Goal: Task Accomplishment & Management: Complete application form

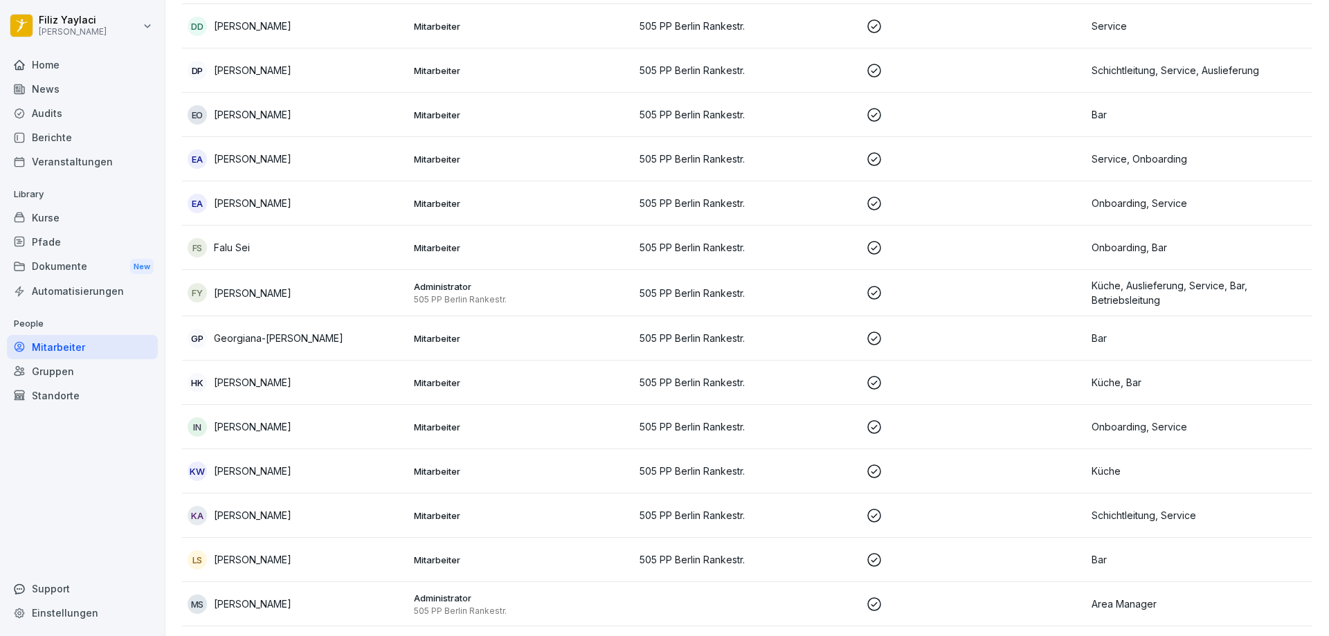
scroll to position [554, 0]
click at [649, 427] on p "505 PP Berlin Rankestr." at bounding box center [746, 424] width 215 height 15
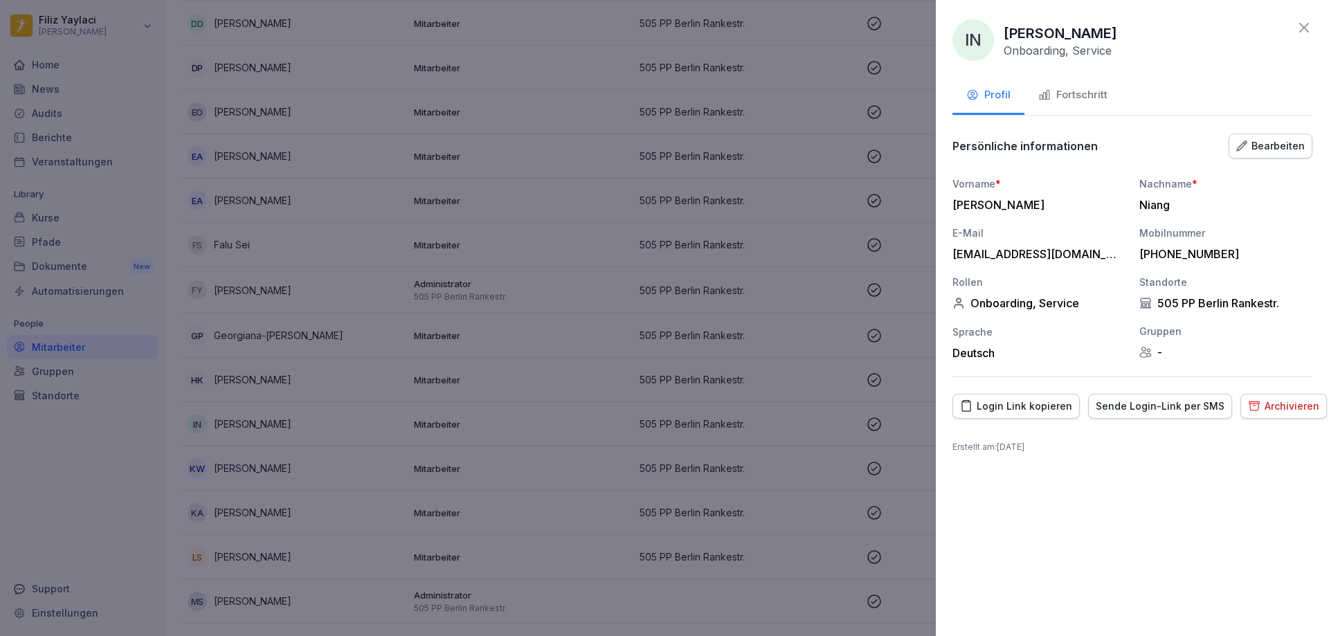
click at [1082, 90] on div "Fortschritt" at bounding box center [1072, 95] width 69 height 16
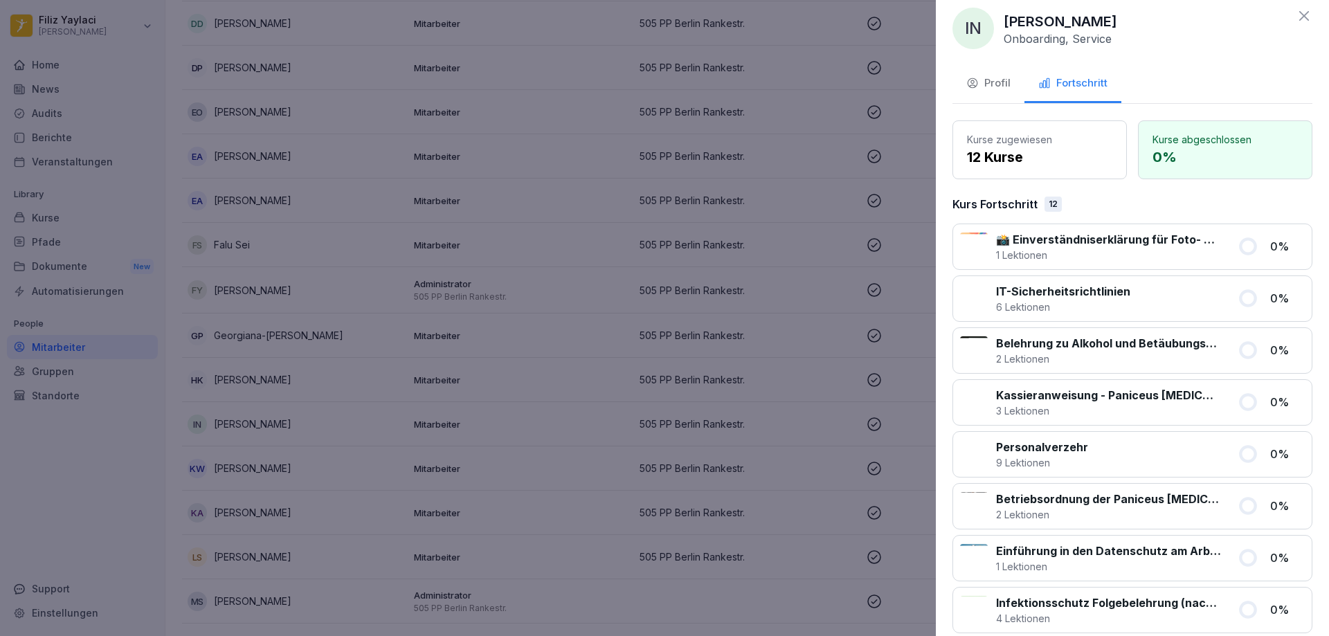
scroll to position [0, 0]
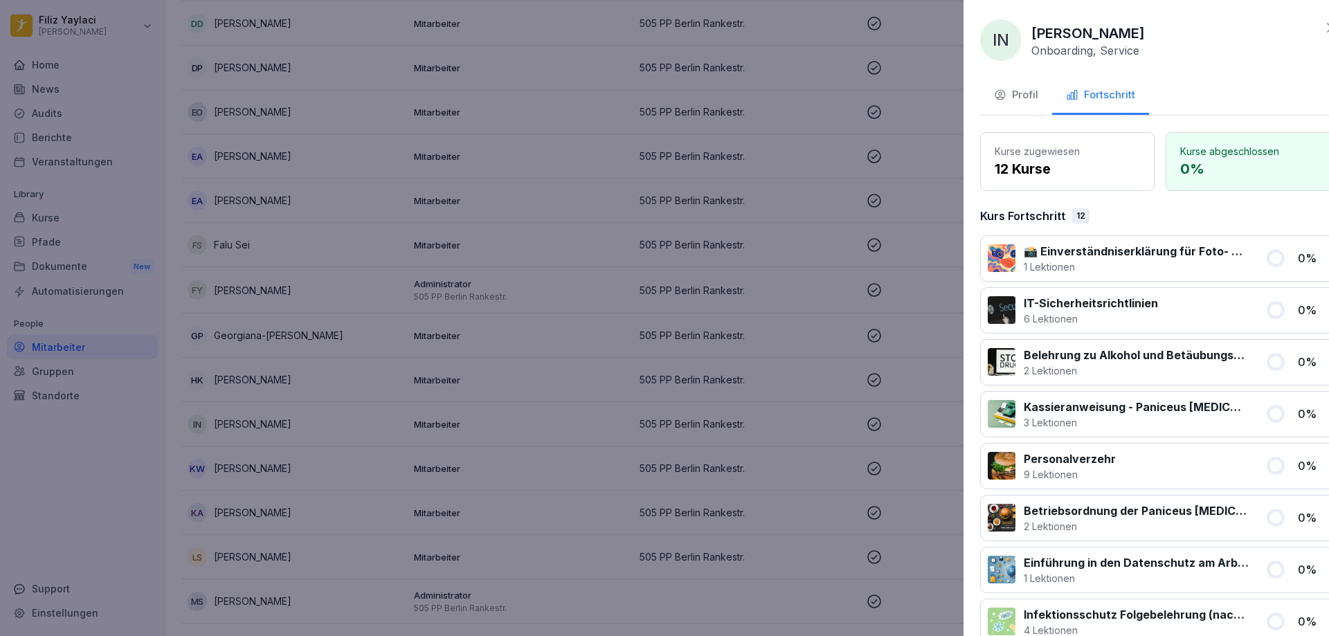
click at [457, 471] on div at bounding box center [664, 318] width 1329 height 636
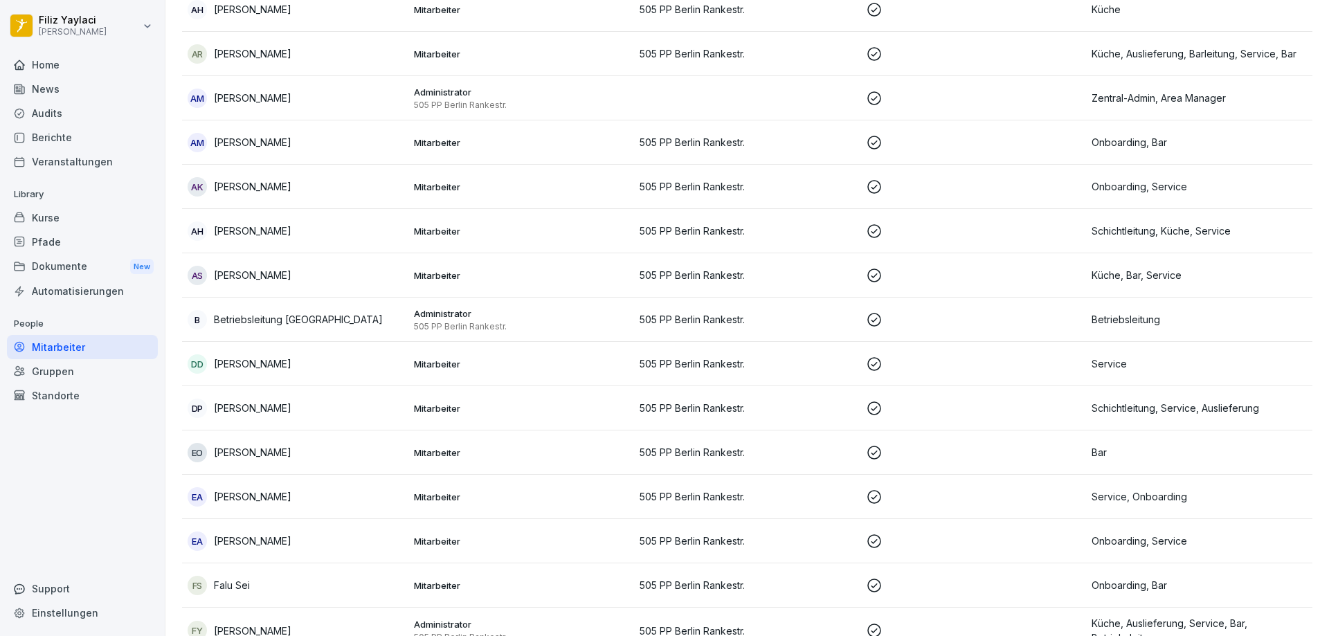
scroll to position [208, 0]
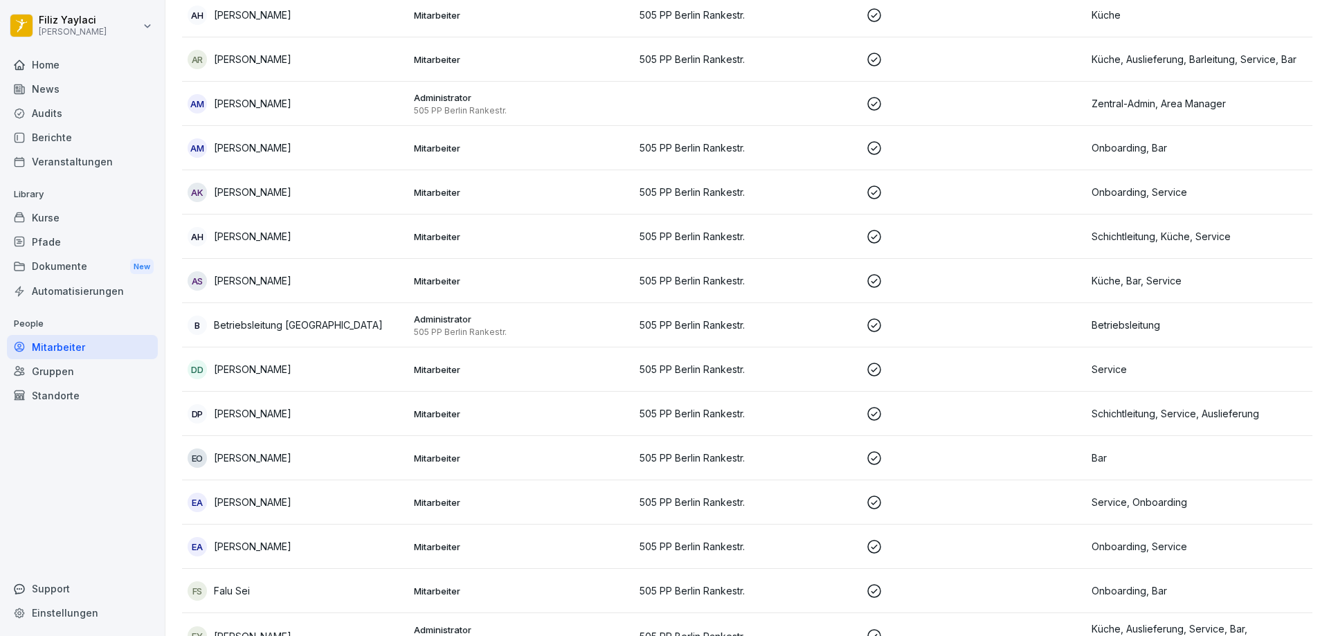
click at [419, 195] on p "Mitarbeiter" at bounding box center [521, 192] width 215 height 12
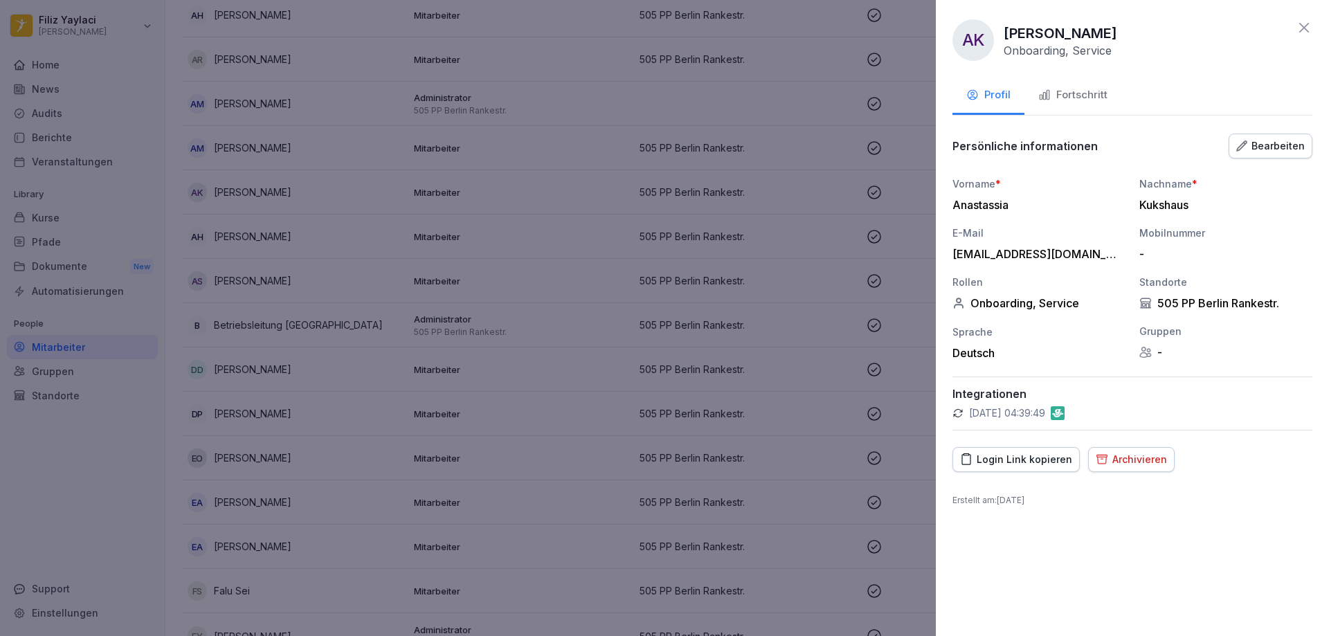
click at [1069, 96] on div "Fortschritt" at bounding box center [1072, 95] width 69 height 16
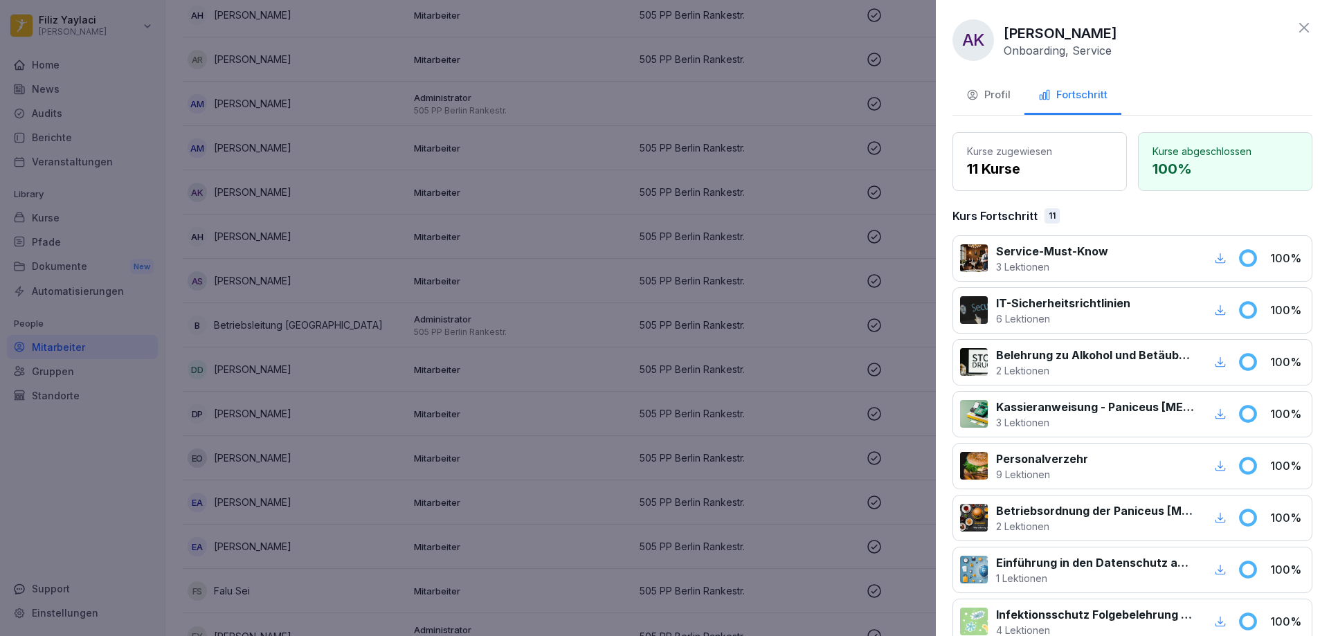
click at [1296, 23] on icon at bounding box center [1304, 27] width 17 height 17
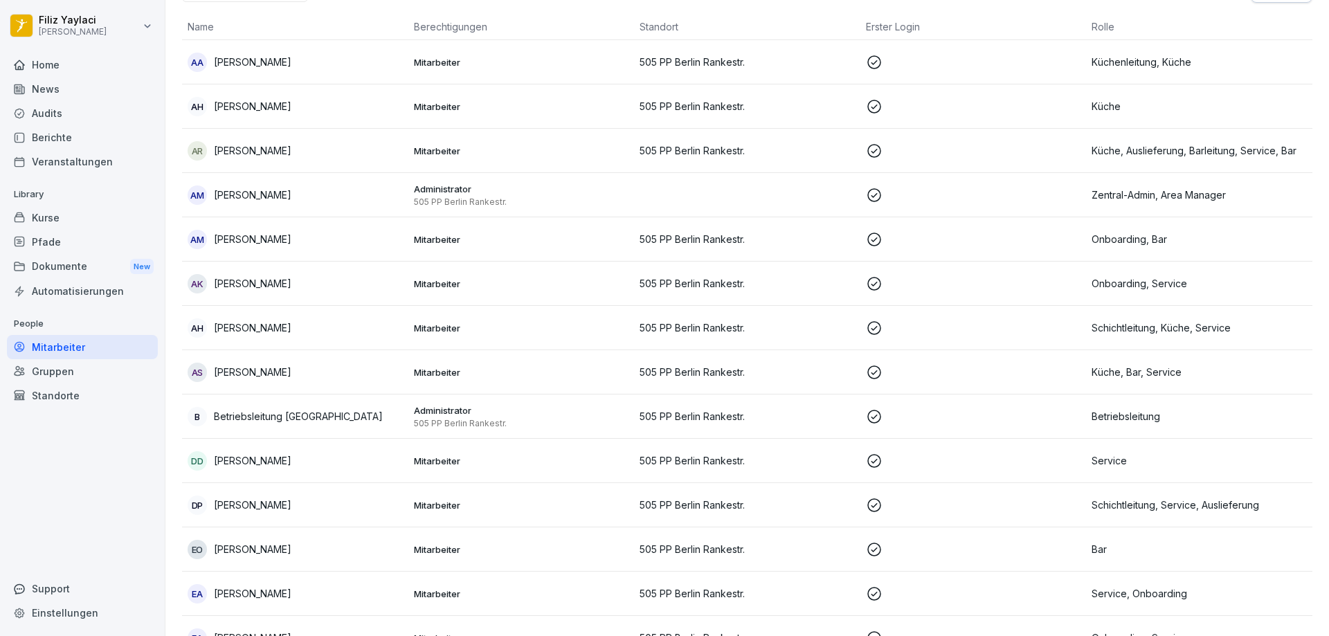
scroll to position [0, 0]
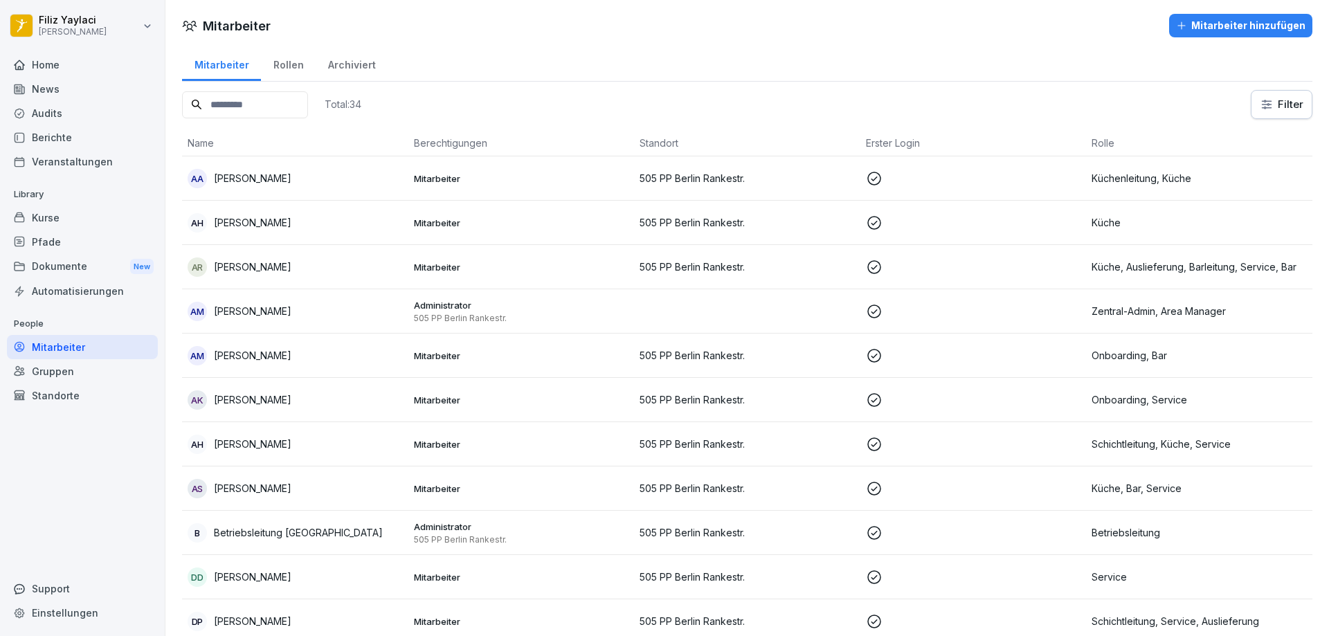
click at [1239, 22] on div "Mitarbeiter hinzufügen" at bounding box center [1240, 25] width 129 height 15
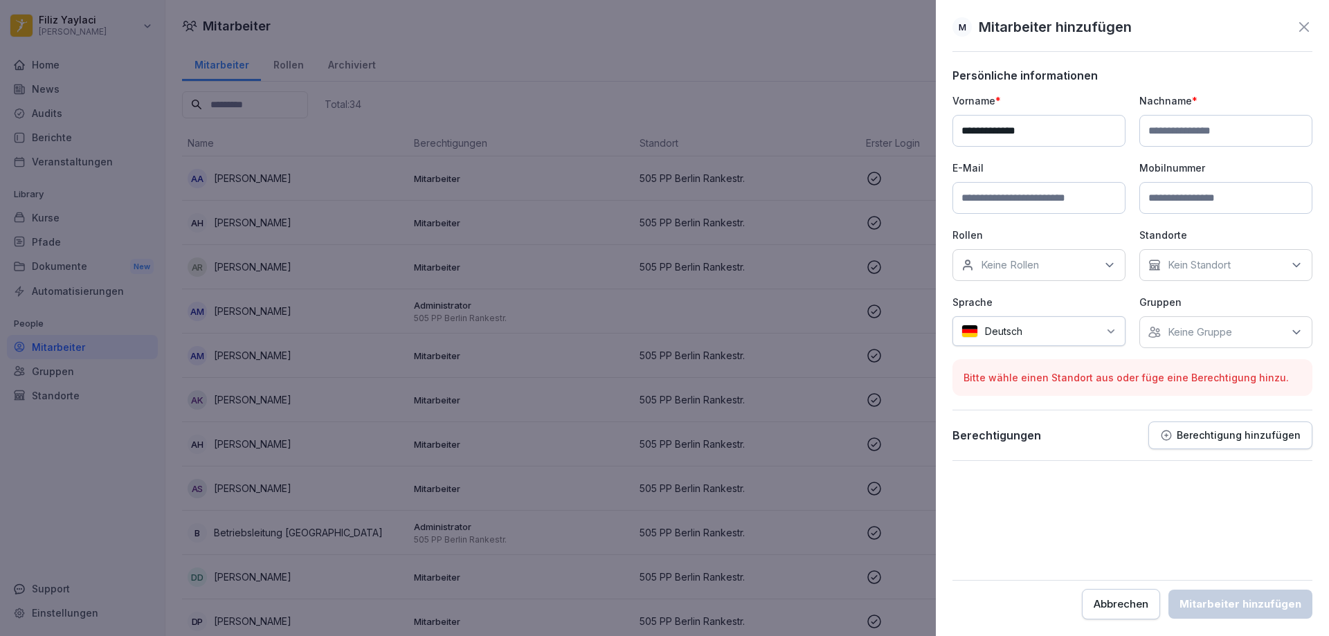
type input "**********"
click at [1203, 130] on input at bounding box center [1225, 131] width 173 height 32
type input "*******"
click at [1095, 196] on input at bounding box center [1038, 198] width 173 height 32
type input "**********"
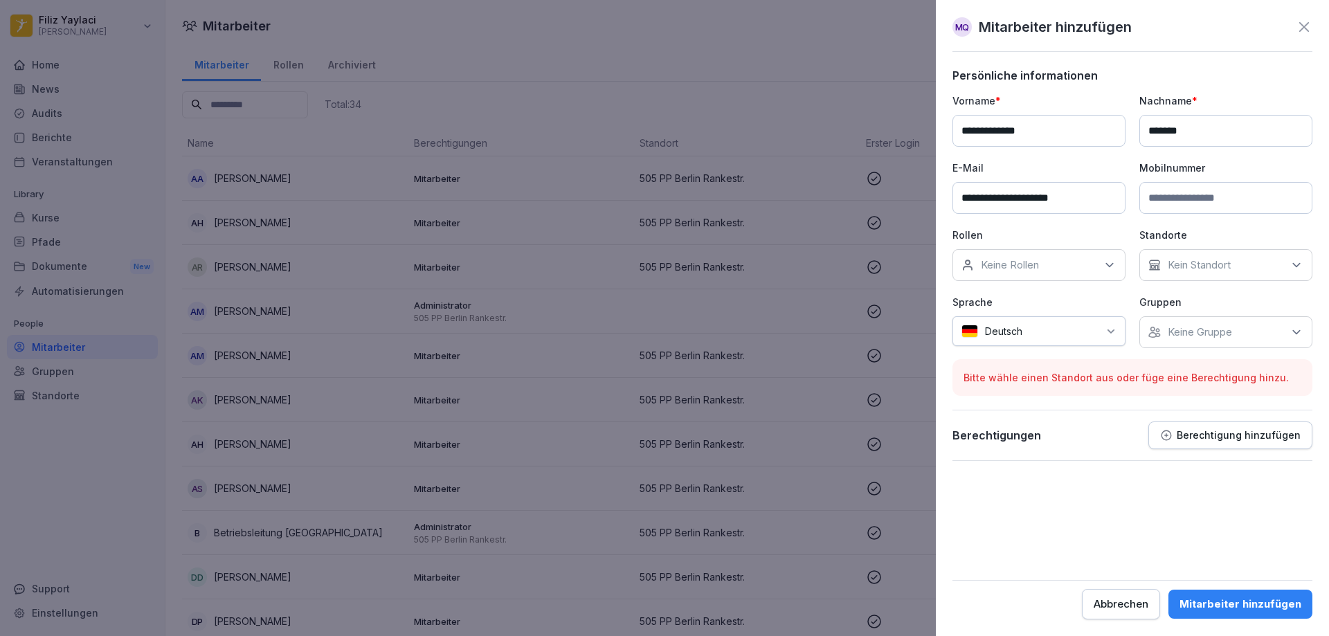
click at [1208, 201] on input at bounding box center [1225, 198] width 173 height 32
type input "**********"
click at [1046, 270] on div "Keine Rollen" at bounding box center [1038, 265] width 173 height 32
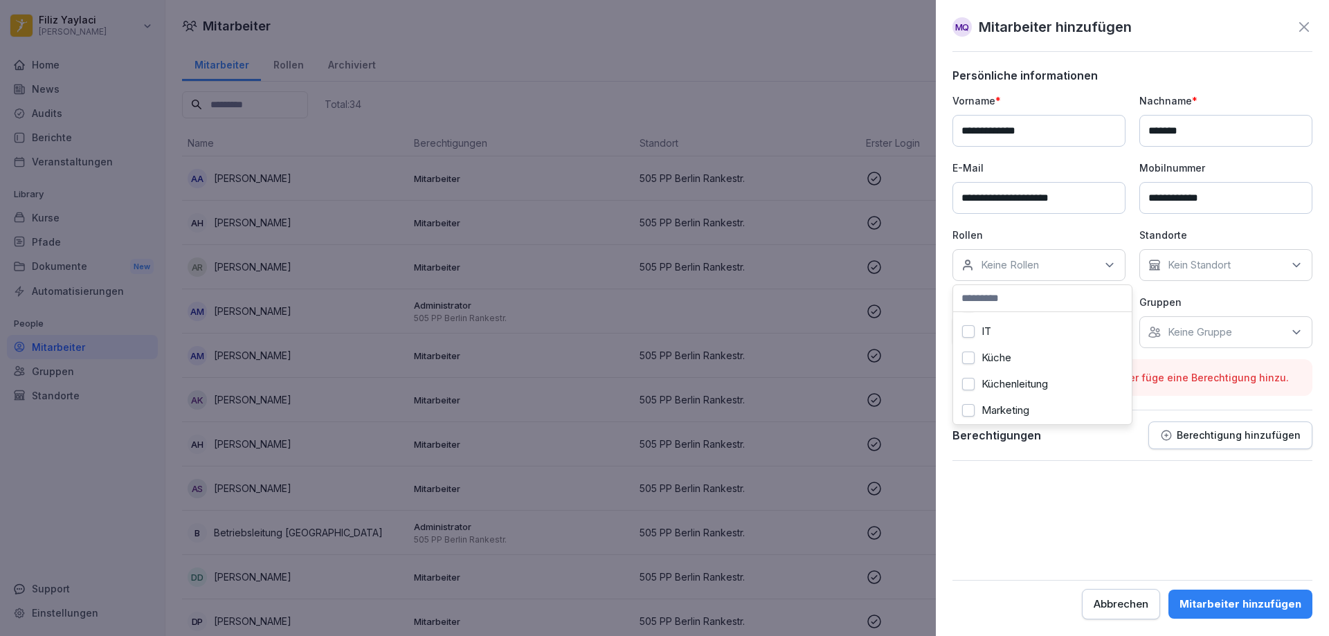
scroll to position [346, 0]
click at [970, 379] on button "Küche" at bounding box center [968, 377] width 12 height 12
click at [967, 378] on button "Onboarding" at bounding box center [968, 378] width 12 height 12
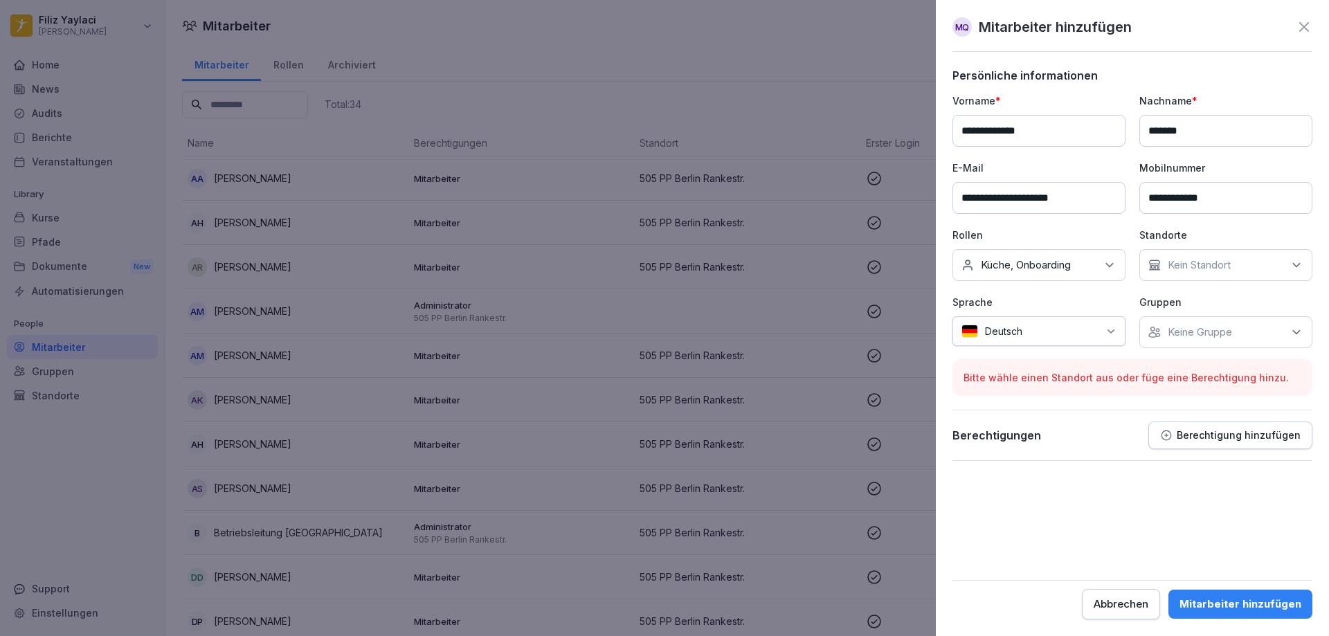
click at [1204, 327] on p "Keine Gruppe" at bounding box center [1200, 332] width 64 height 14
click at [1210, 365] on input at bounding box center [1229, 365] width 179 height 26
click at [1248, 262] on div "Kein Standort" at bounding box center [1225, 265] width 173 height 32
click at [1237, 329] on label "505 PP Berlin Rankestr." at bounding box center [1223, 328] width 111 height 12
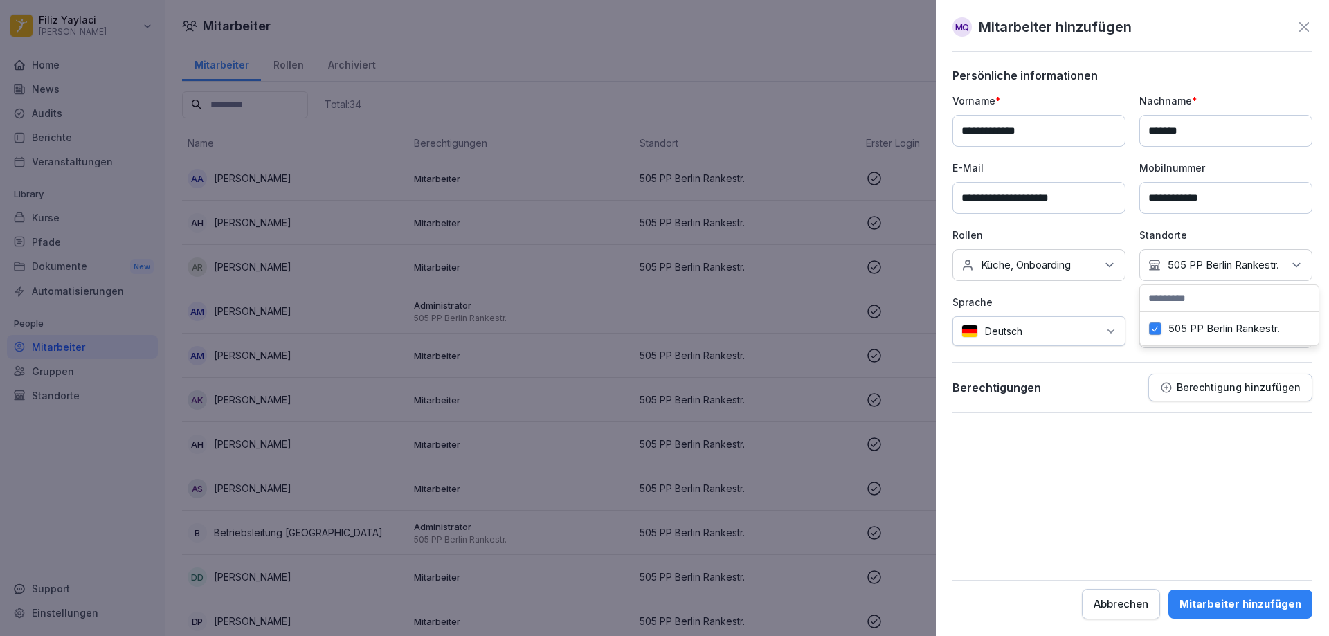
click at [1225, 601] on div "Mitarbeiter hinzufügen" at bounding box center [1240, 604] width 122 height 15
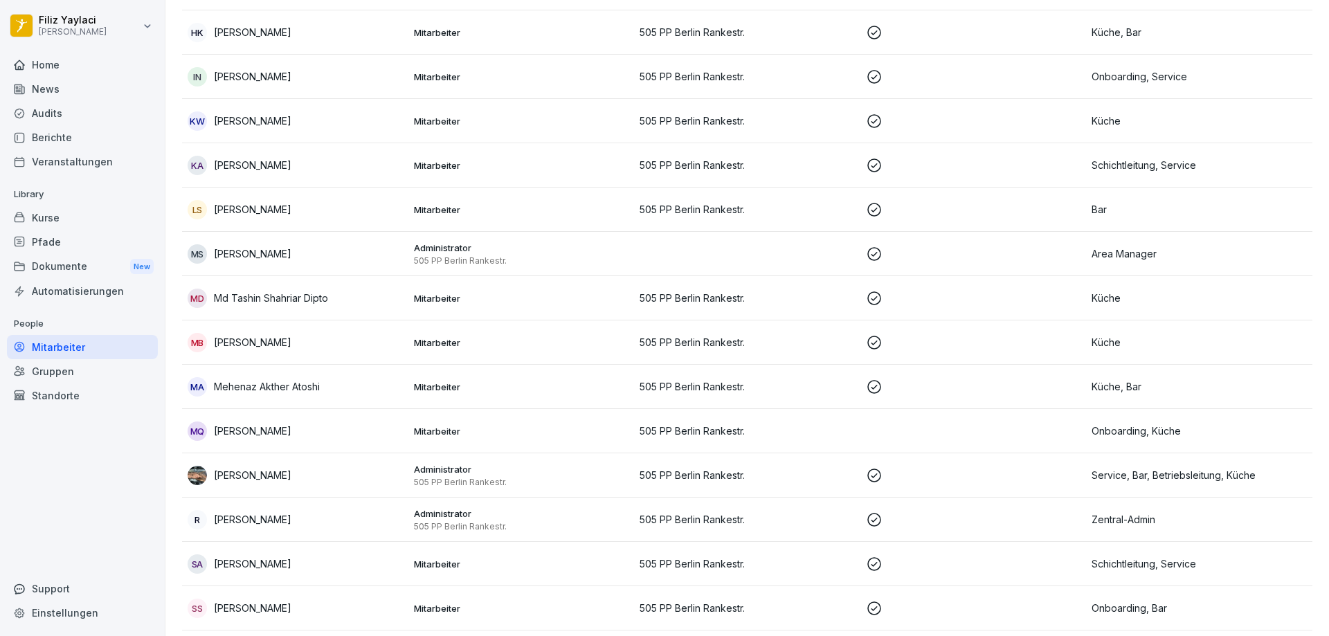
scroll to position [969, 0]
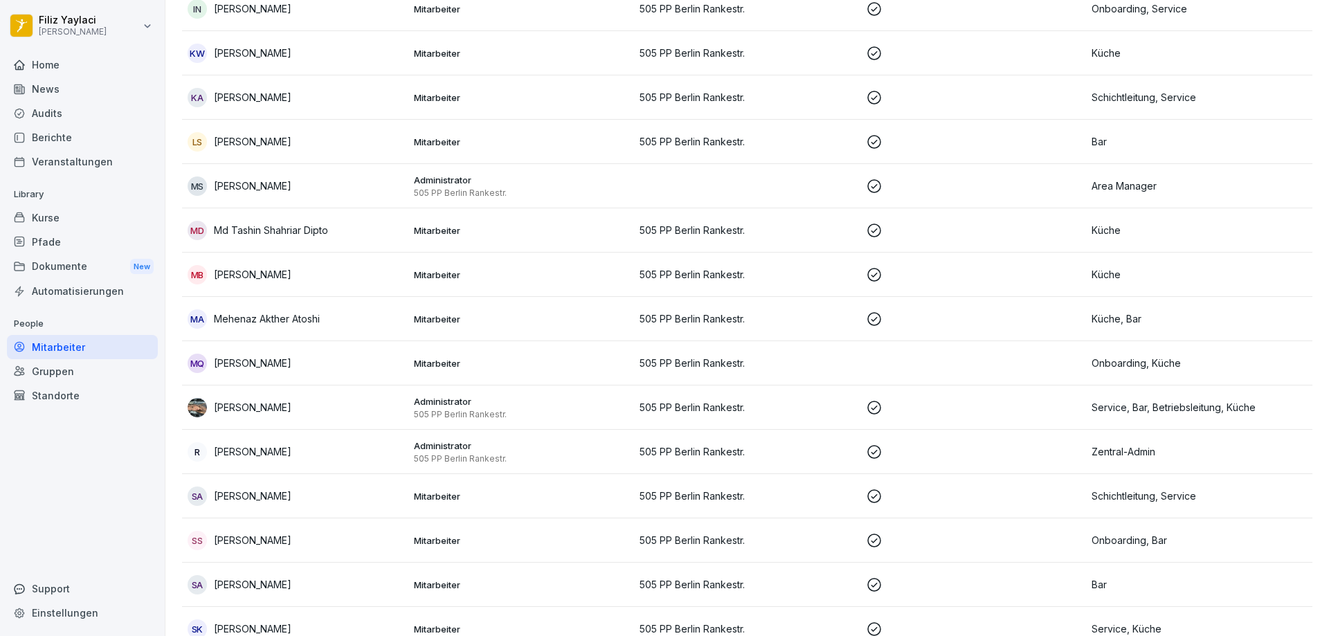
click at [424, 361] on p "Mitarbeiter" at bounding box center [521, 363] width 215 height 12
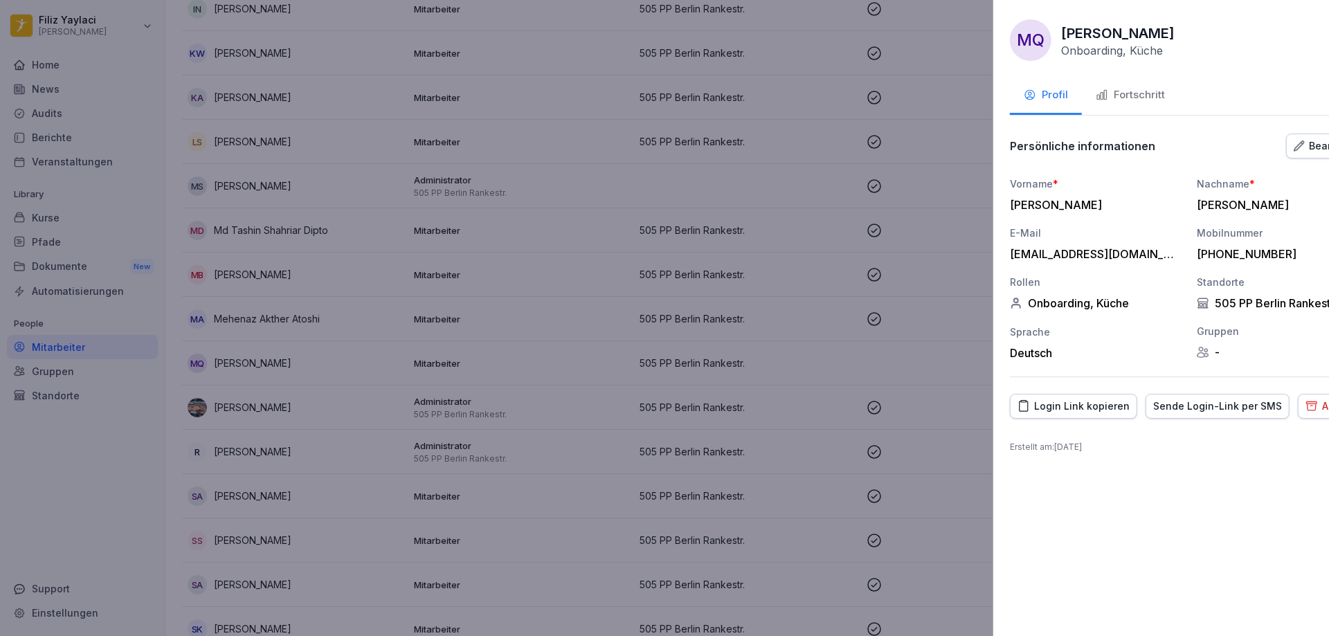
click at [916, 567] on div at bounding box center [664, 318] width 1329 height 636
